Goal: Transaction & Acquisition: Subscribe to service/newsletter

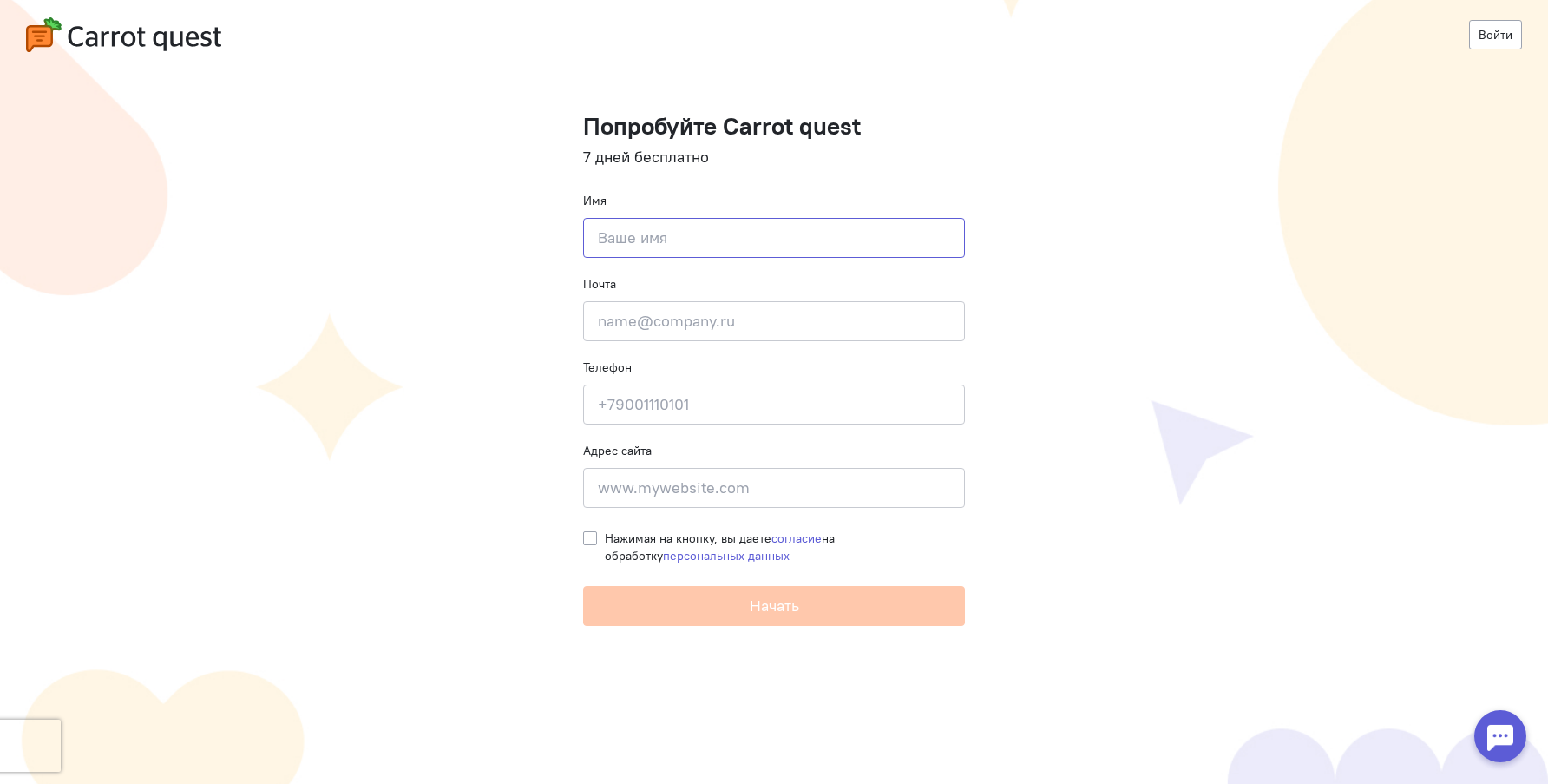
click at [672, 240] on input at bounding box center [774, 237] width 382 height 40
type input "F"
type input "[PERSON_NAME]"
click at [1195, 302] on cq-registration "Войти Попробуйте Carrot quest 7 дней бесплатно Имя [PERSON_NAME] Почта Введите …" at bounding box center [774, 392] width 1548 height 784
click at [734, 313] on input "email" at bounding box center [774, 320] width 382 height 40
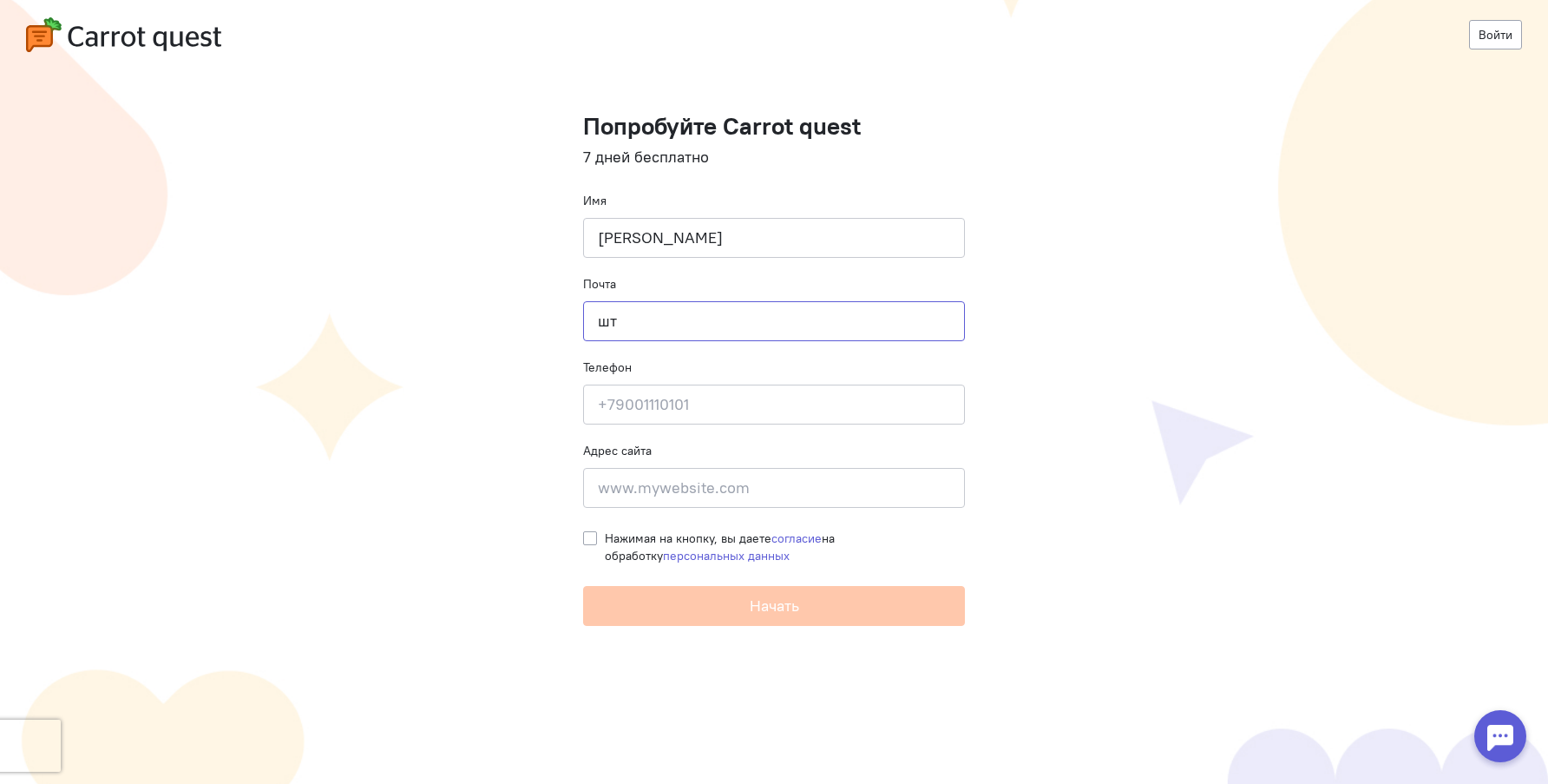
type input "ш"
click at [631, 407] on input at bounding box center [774, 404] width 382 height 40
click at [638, 318] on input "[EMAIL_ADDRESS][DOMAIN_NAME]" at bounding box center [774, 320] width 382 height 40
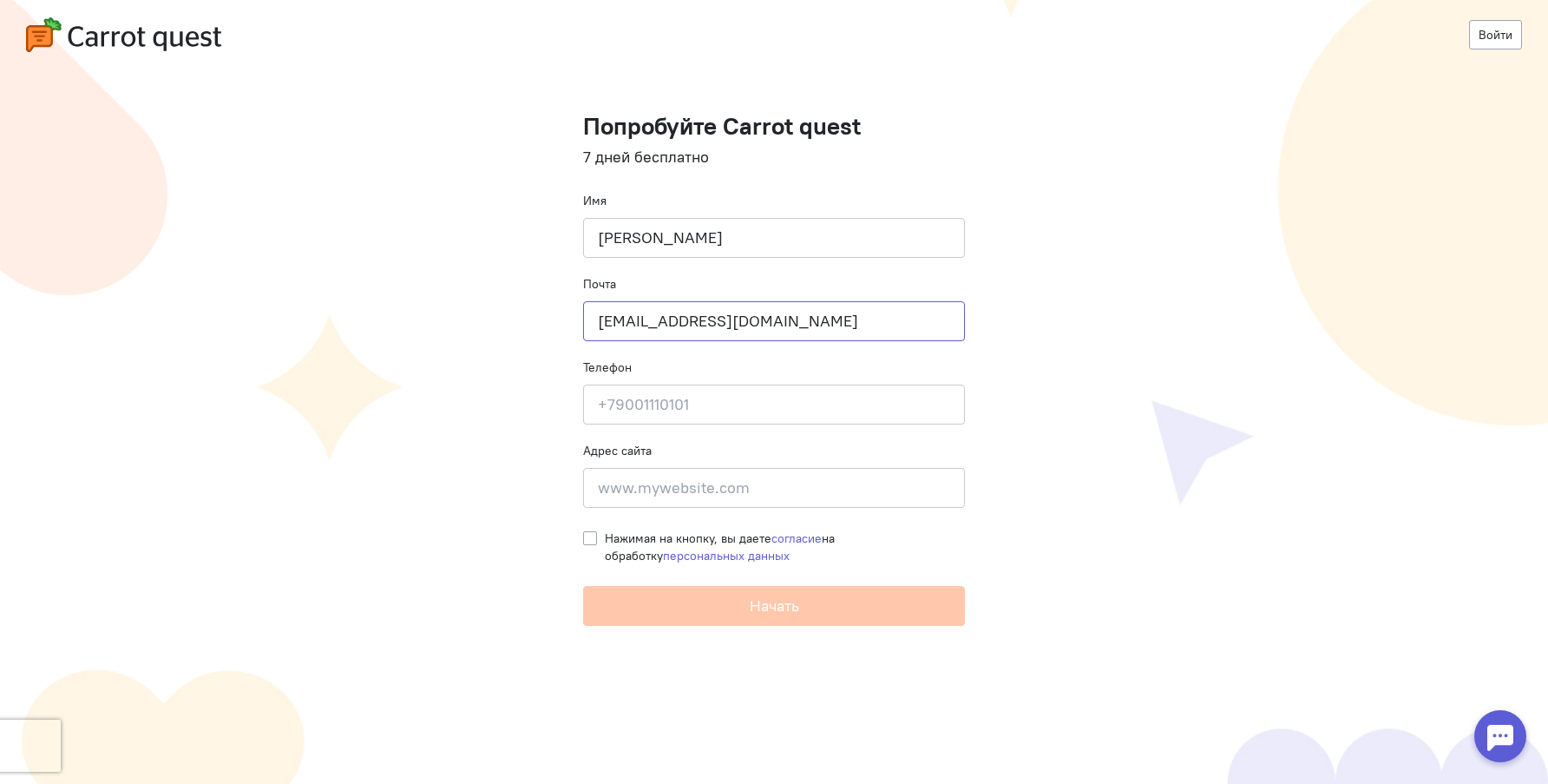
type input "[EMAIL_ADDRESS][DOMAIN_NAME]"
type input "[PHONE_NUMBER]"
click at [644, 492] on input "[STREET_ADDRESS]" at bounding box center [774, 487] width 382 height 40
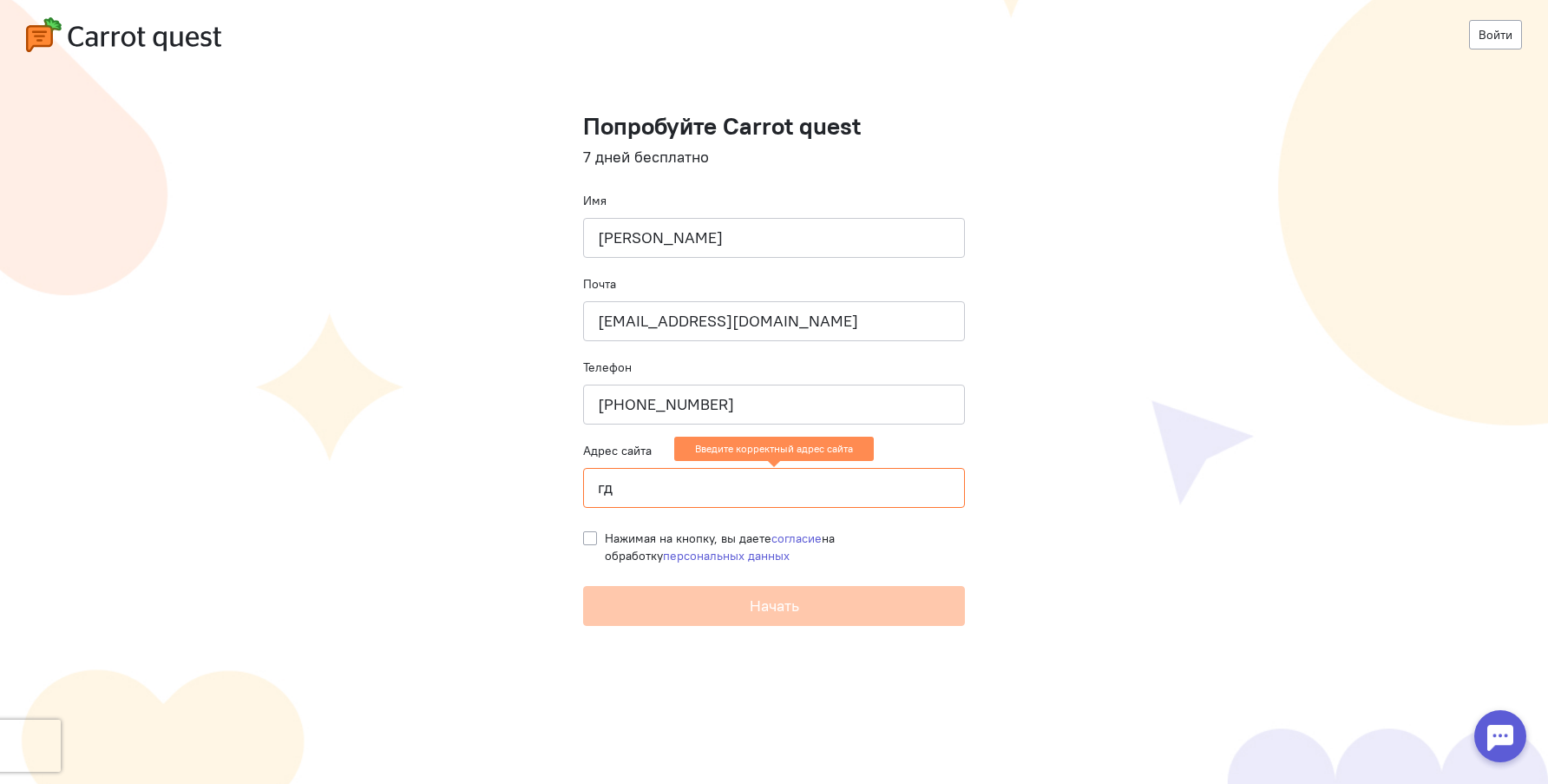
type input "г"
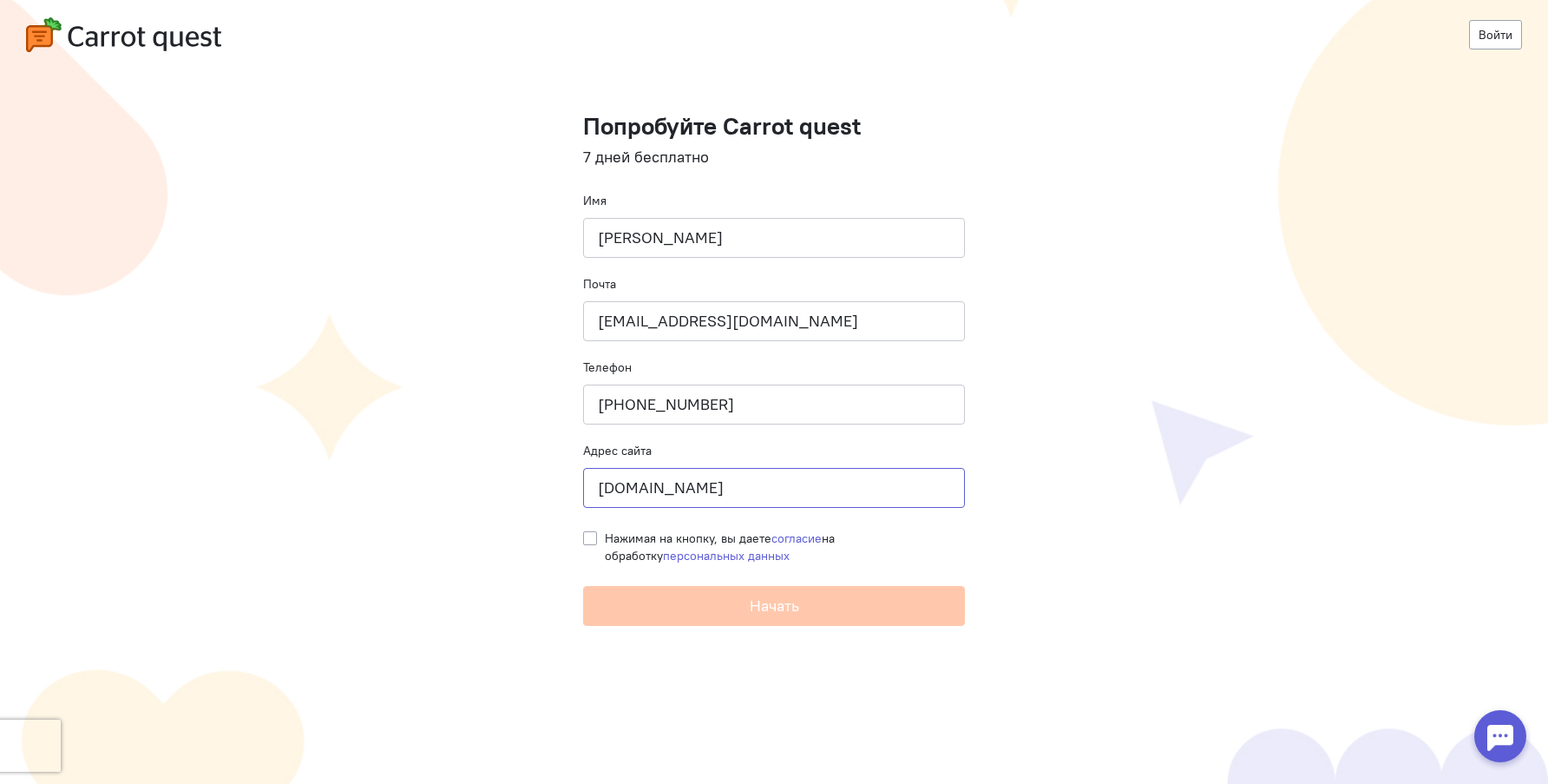
type input "[DOMAIN_NAME]"
click at [604, 534] on div "Нажимая на кнопку, вы даете согласие на обработку персональных данных" at bounding box center [774, 541] width 382 height 43
click at [605, 538] on label "Нажимая на кнопку, вы даете согласие на обработку персональных данных" at bounding box center [785, 546] width 360 height 34
click at [587, 538] on input "Нажимая на кнопку, вы даете согласие на обработку персональных данных" at bounding box center [590, 537] width 14 height 16
checkbox input "true"
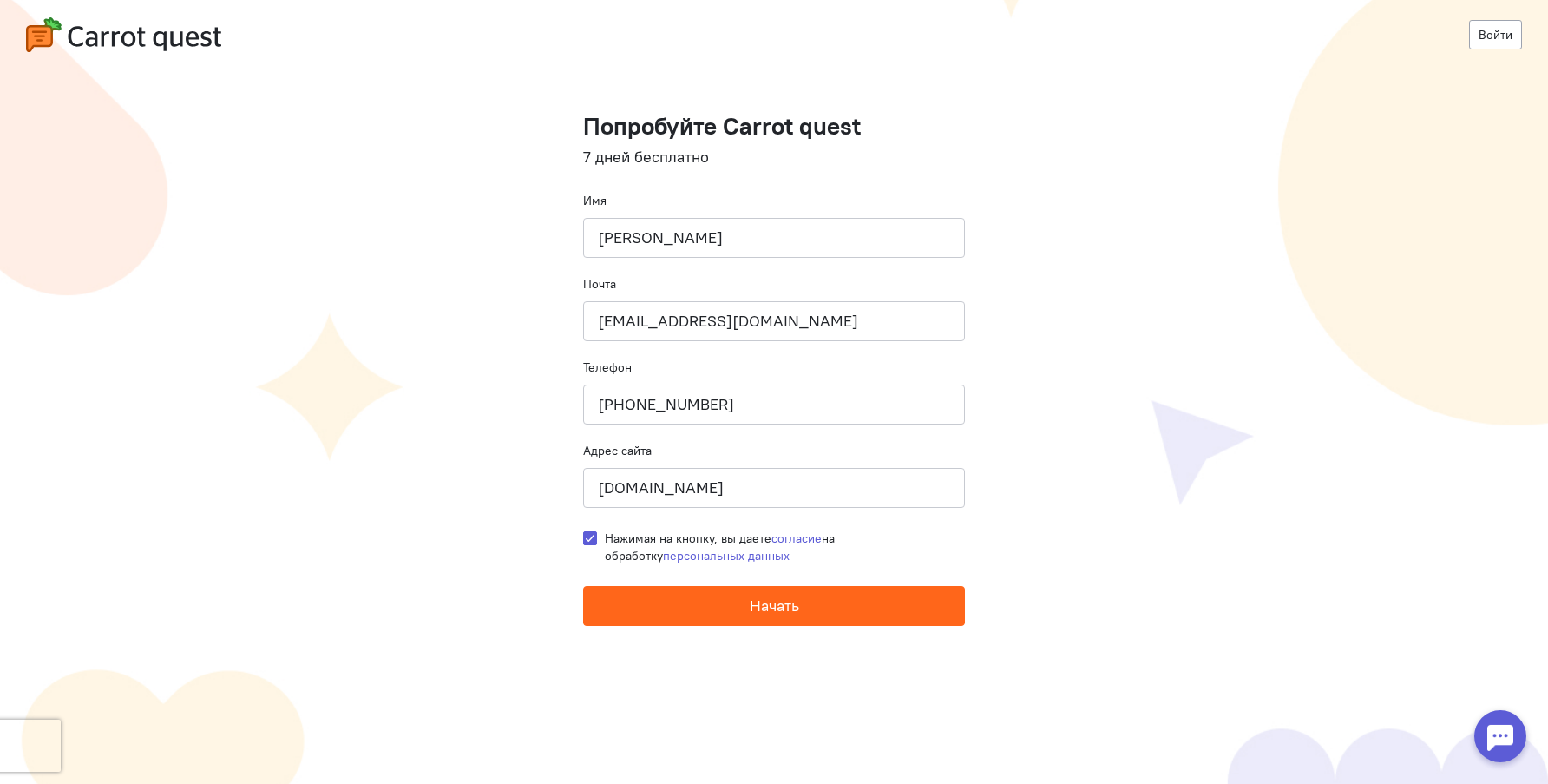
click at [722, 608] on button "Начать" at bounding box center [774, 605] width 382 height 40
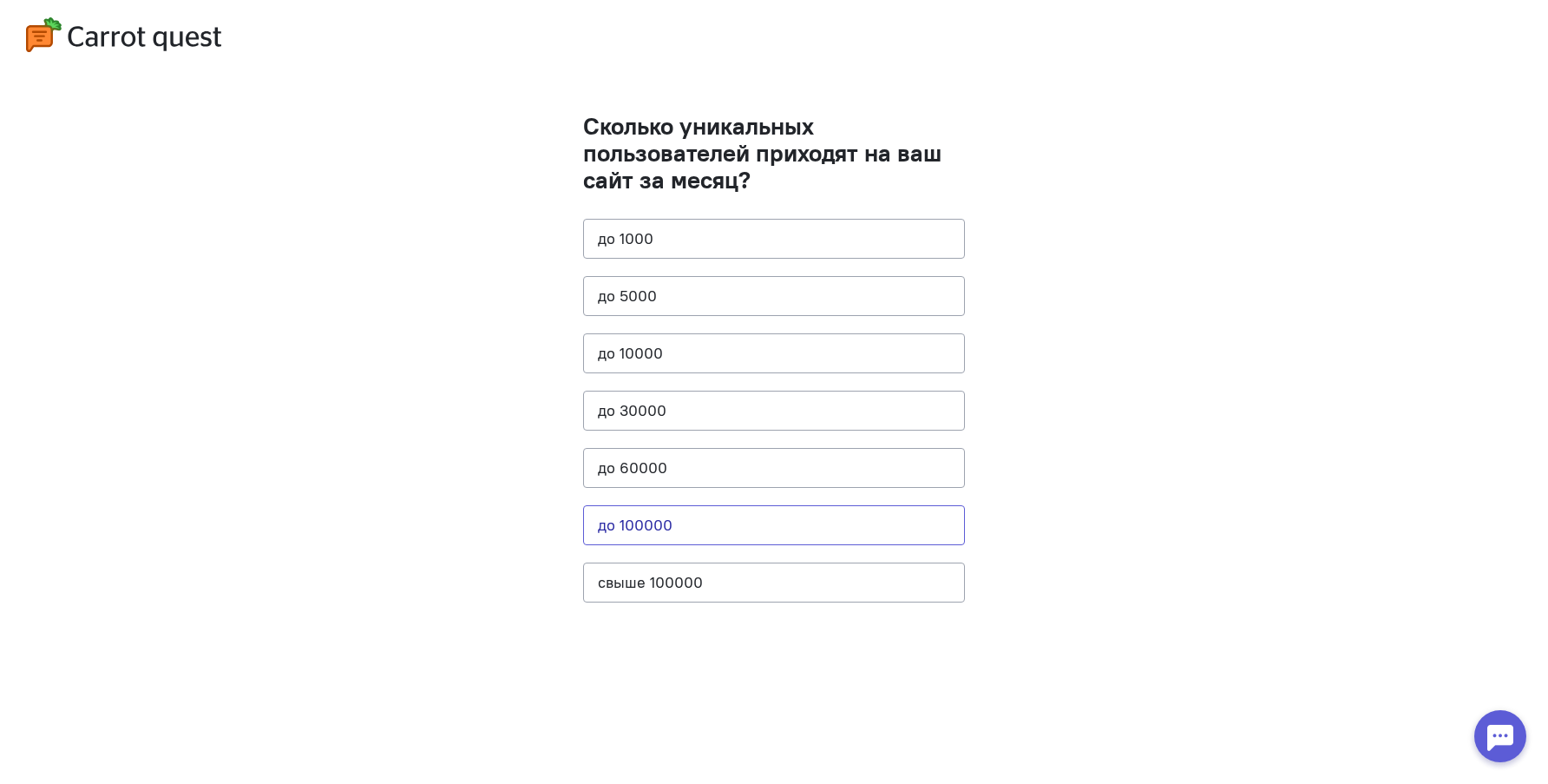
click at [710, 526] on button "до 100000" at bounding box center [774, 525] width 382 height 40
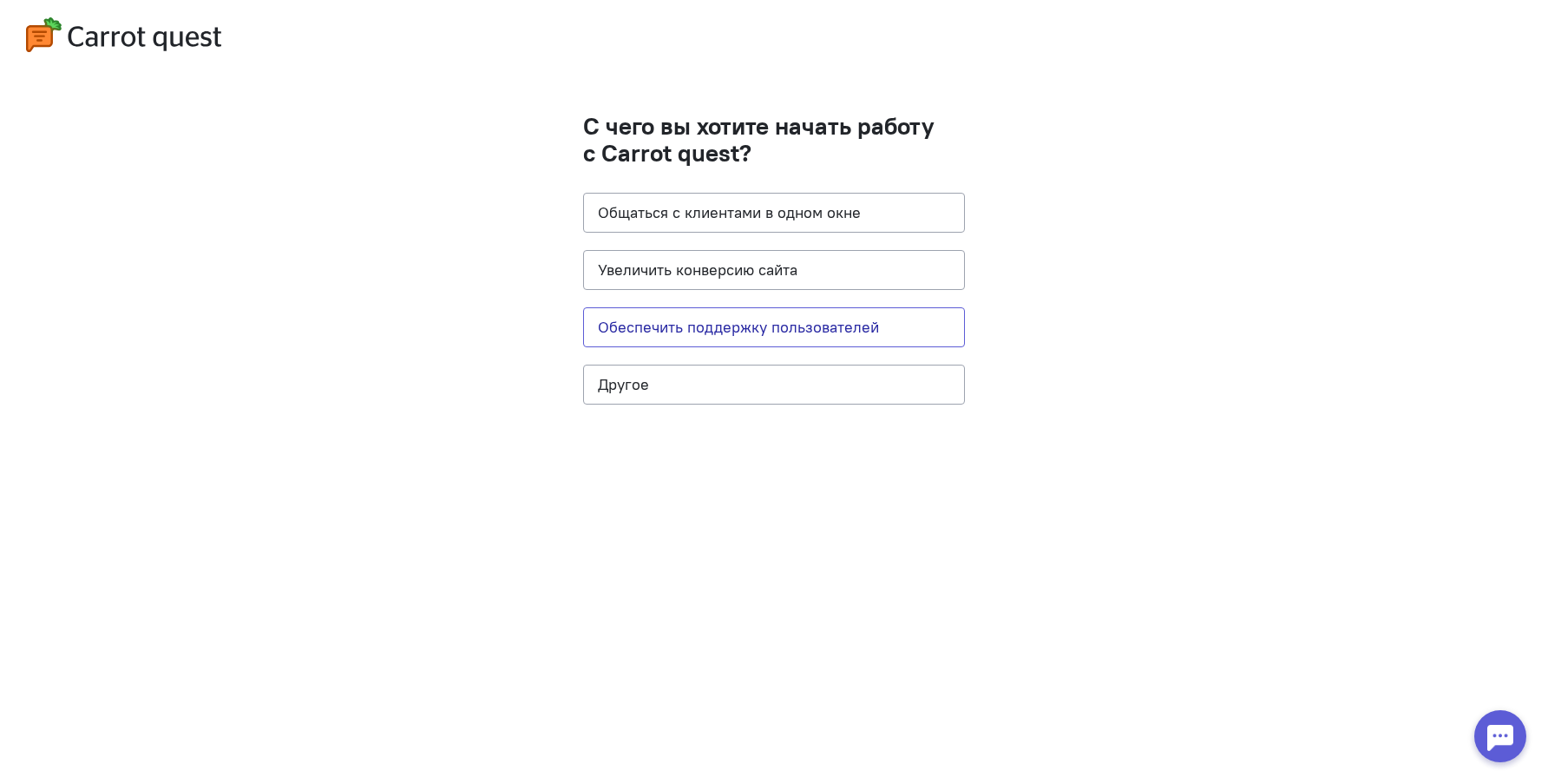
click at [739, 326] on button "Обеспечить поддержку пользователей" at bounding box center [774, 326] width 382 height 40
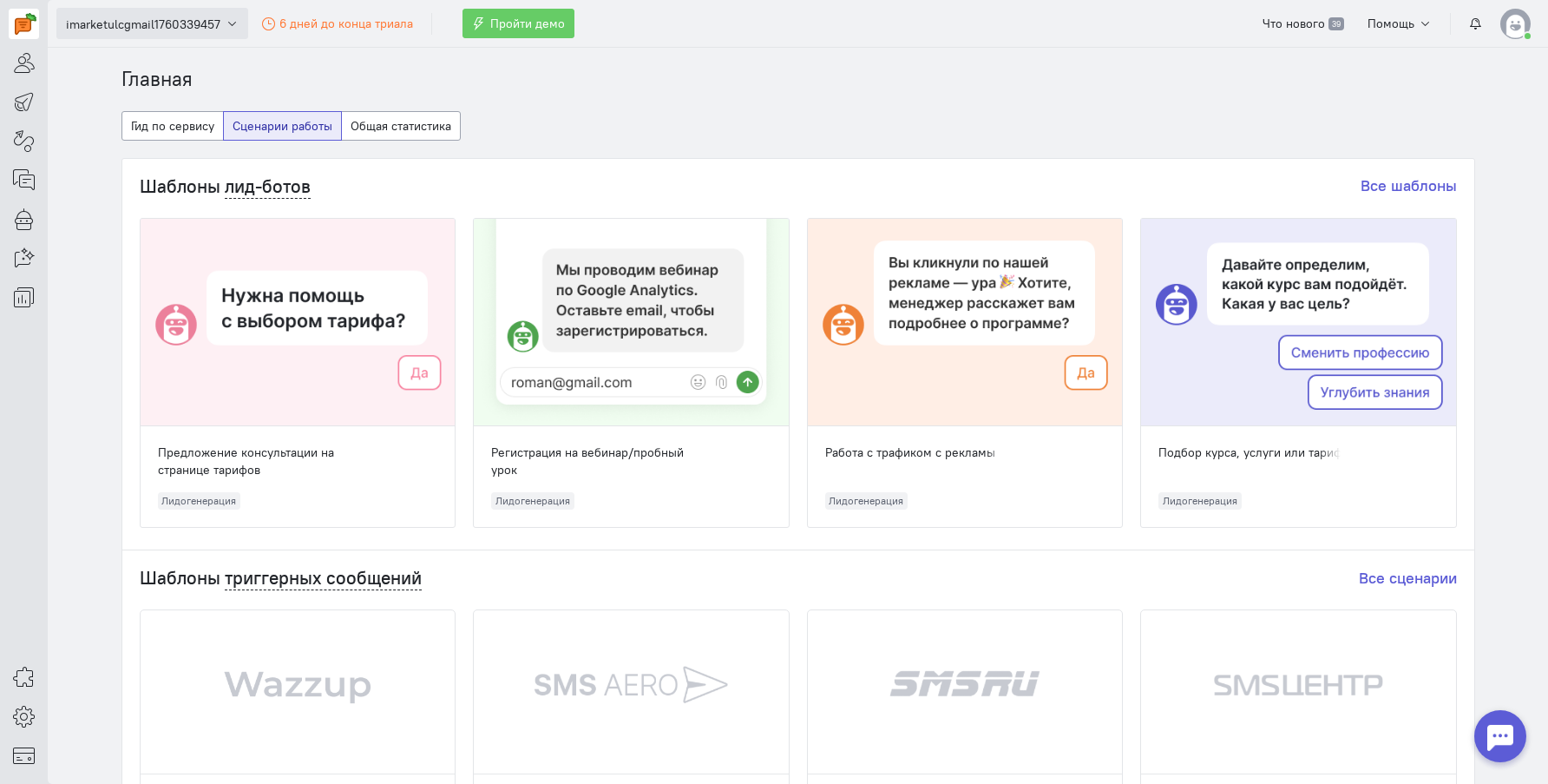
click at [232, 27] on icon "button" at bounding box center [232, 24] width 13 height 13
click at [991, 125] on cq-dashboard-select-dashboard-type-feature "Гид по сервису Сценарии работы Общая статистика" at bounding box center [798, 134] width 1354 height 47
click at [1515, 27] on img at bounding box center [1515, 24] width 30 height 30
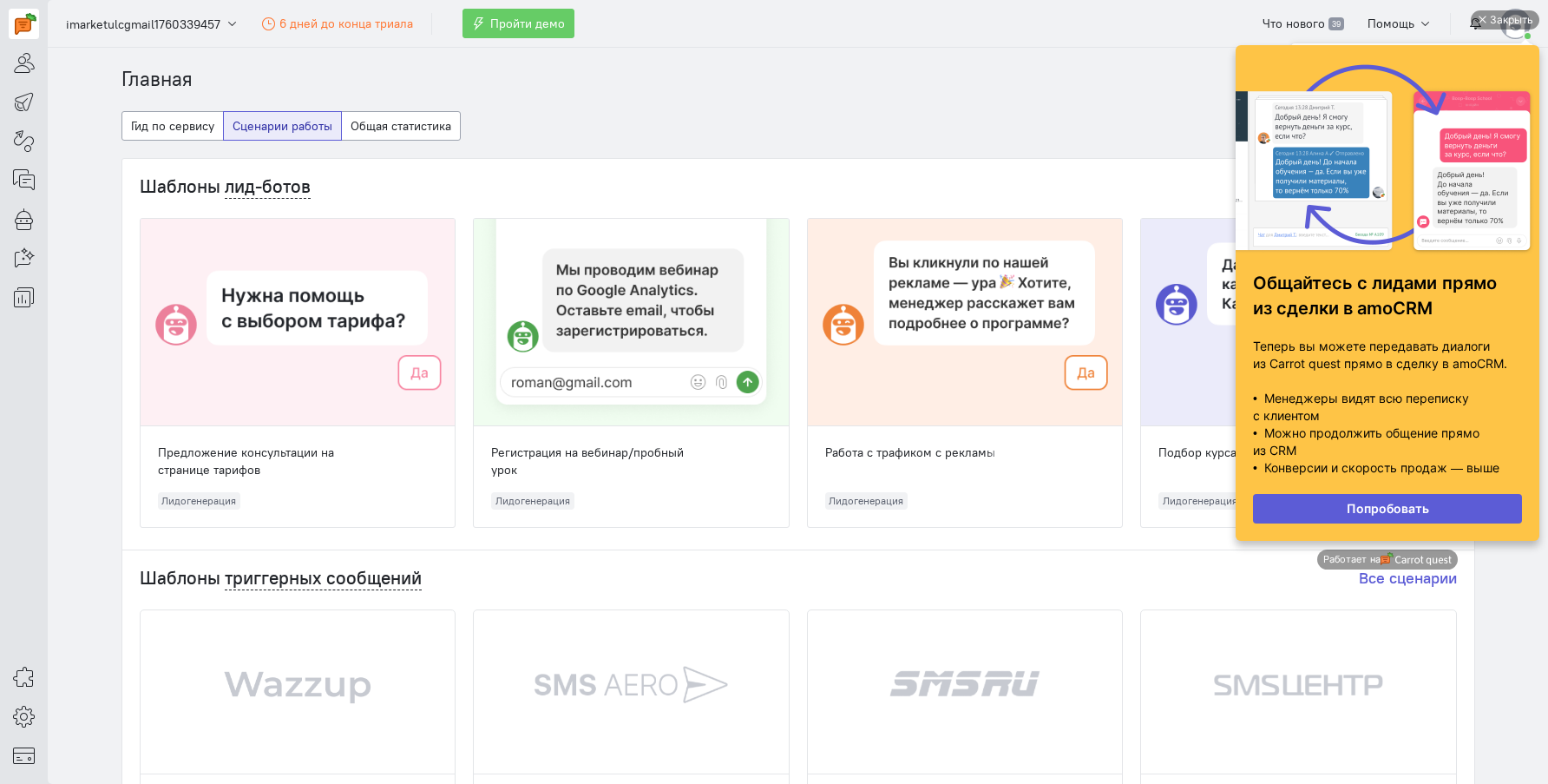
click at [1499, 19] on div "Закрыть" at bounding box center [1512, 20] width 43 height 19
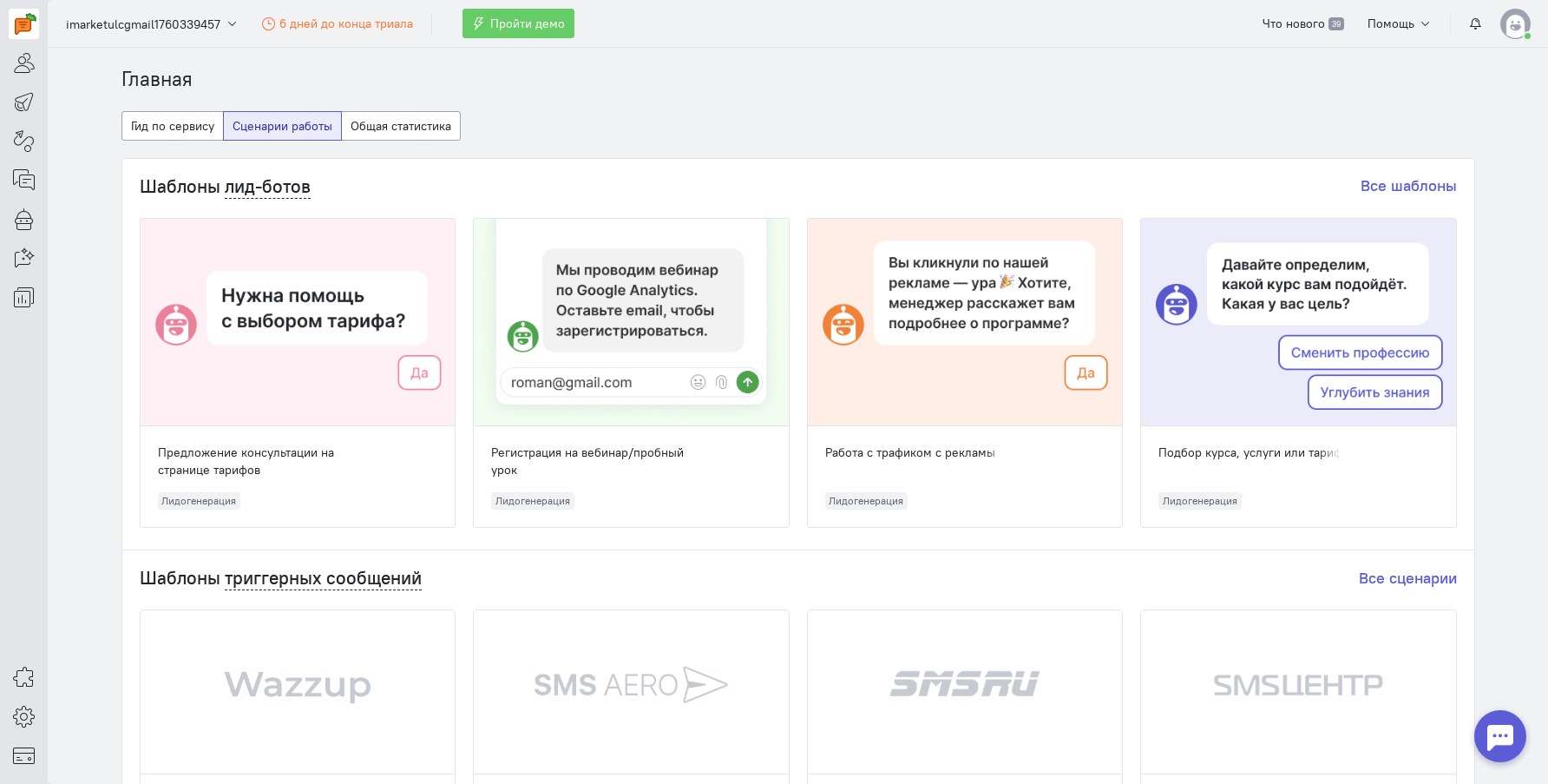
click at [1519, 31] on img at bounding box center [1515, 24] width 30 height 30
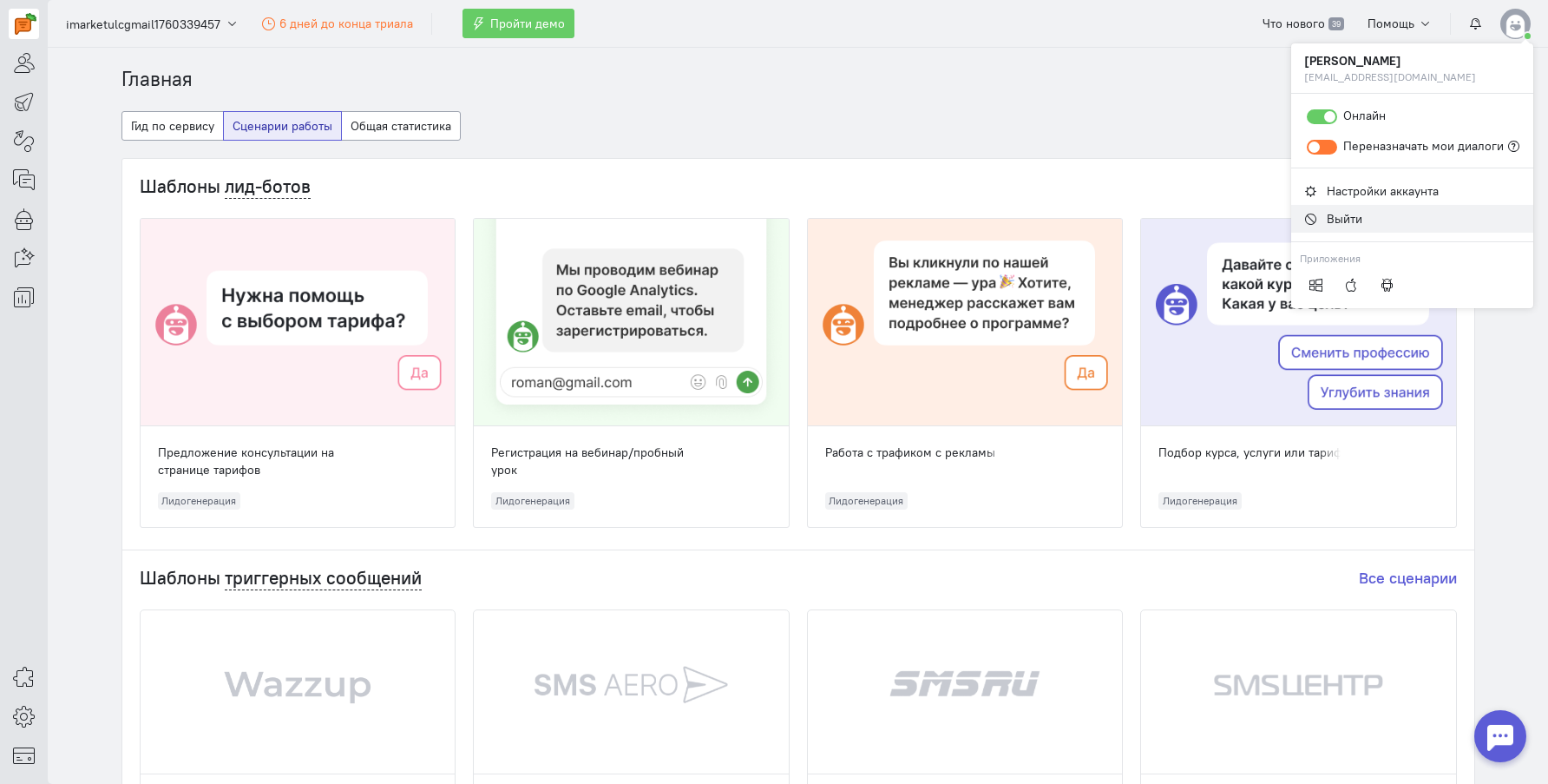
click at [1355, 213] on span "Выйти" at bounding box center [1345, 219] width 35 height 16
